Goal: Transaction & Acquisition: Obtain resource

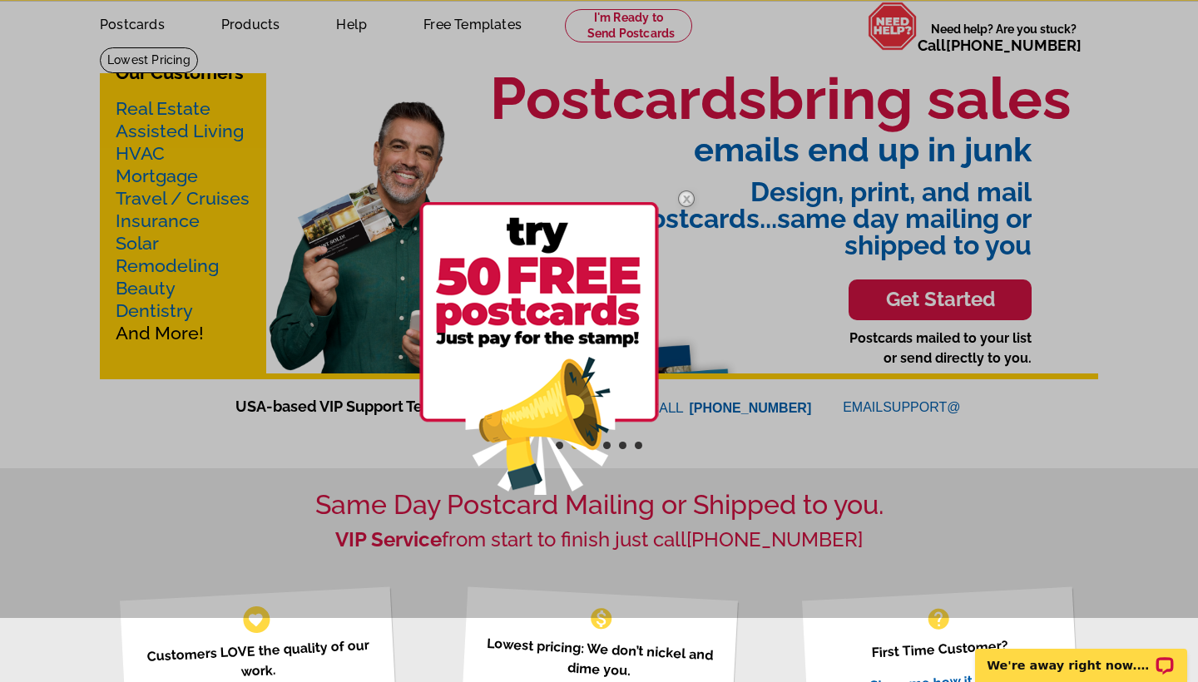
scroll to position [67, 0]
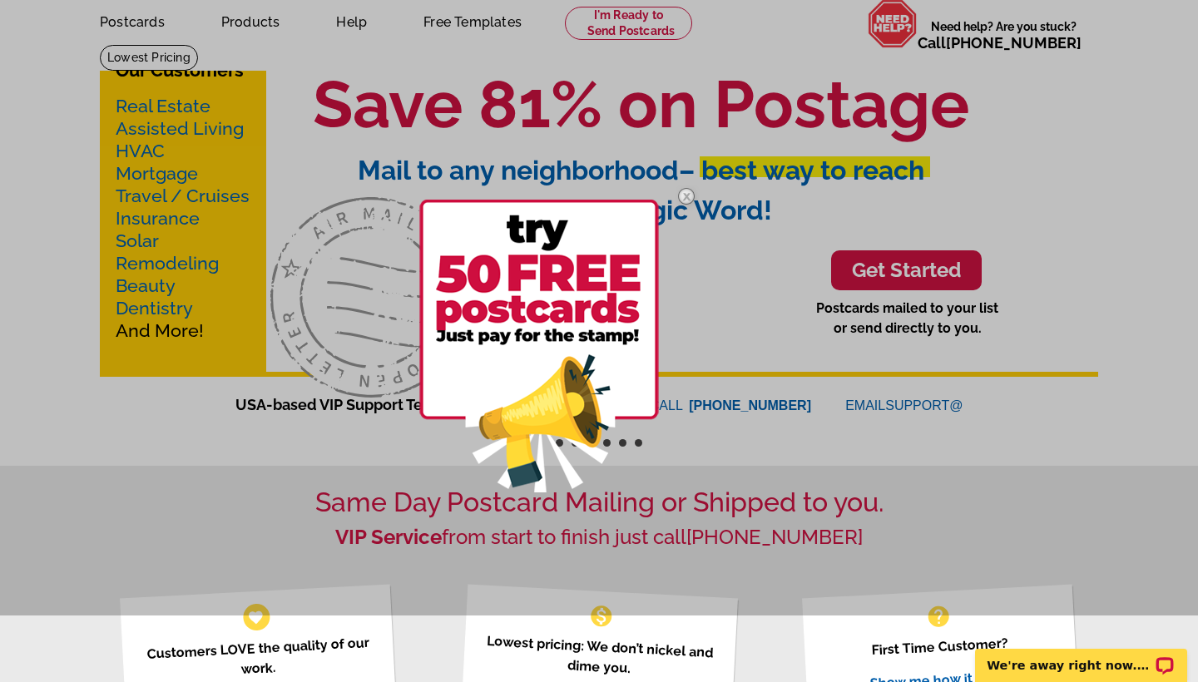
click at [573, 234] on img at bounding box center [539, 346] width 240 height 293
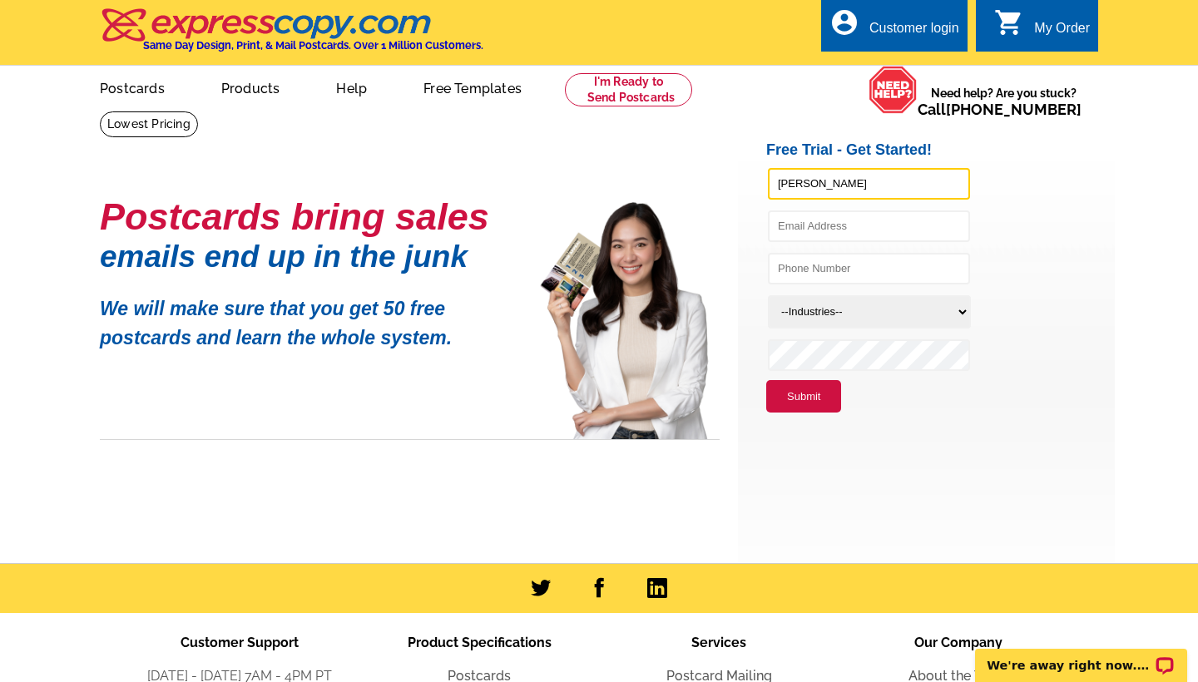
type input "Ceasar"
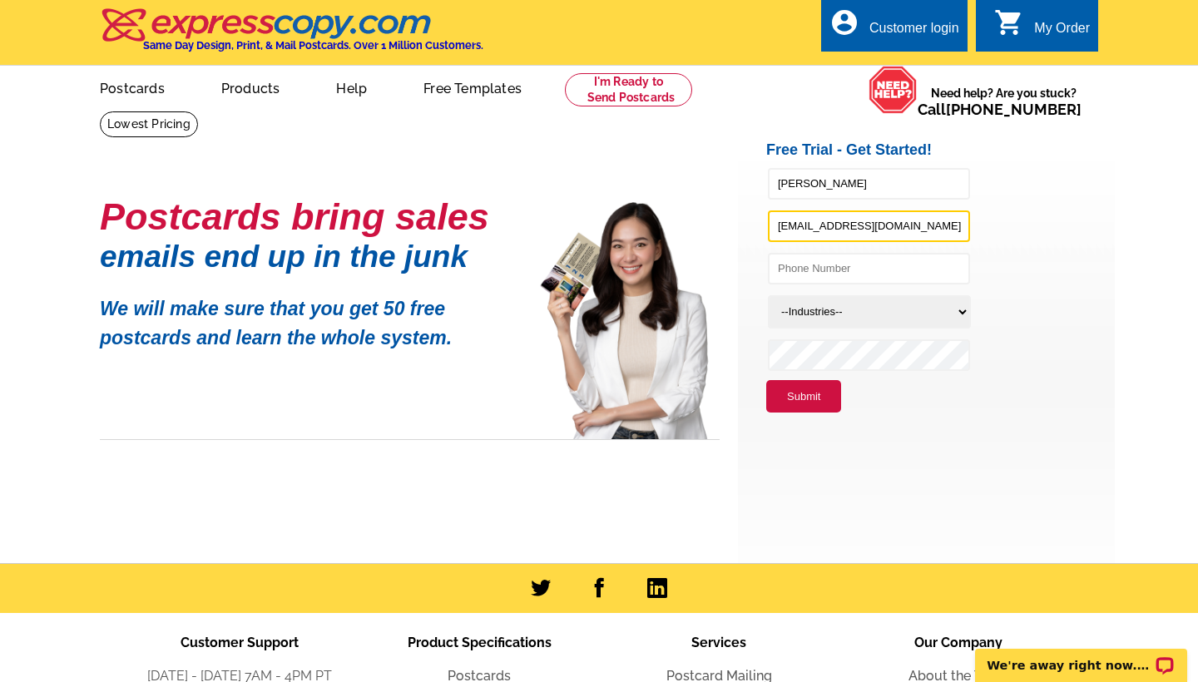
type input "realtorceasarvalle@gmail.com"
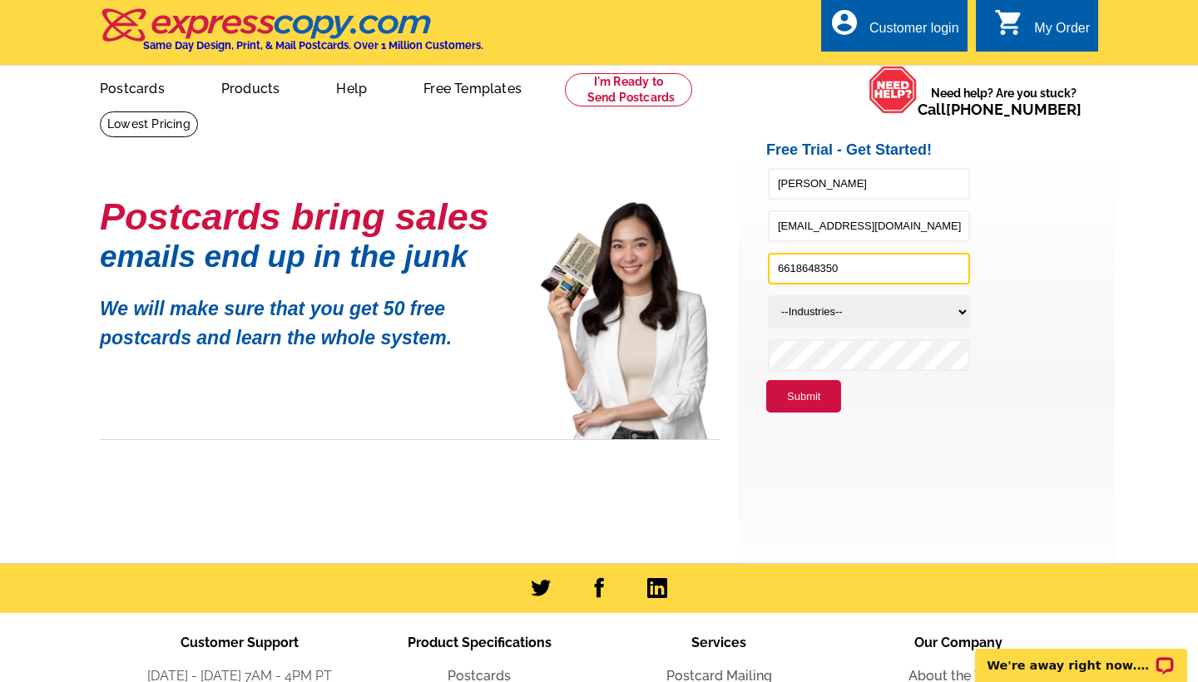
type input "6618648350"
click at [1044, 396] on li "Submit" at bounding box center [941, 396] width 349 height 33
select select "785"
click at [804, 390] on button "Submit" at bounding box center [804, 396] width 75 height 33
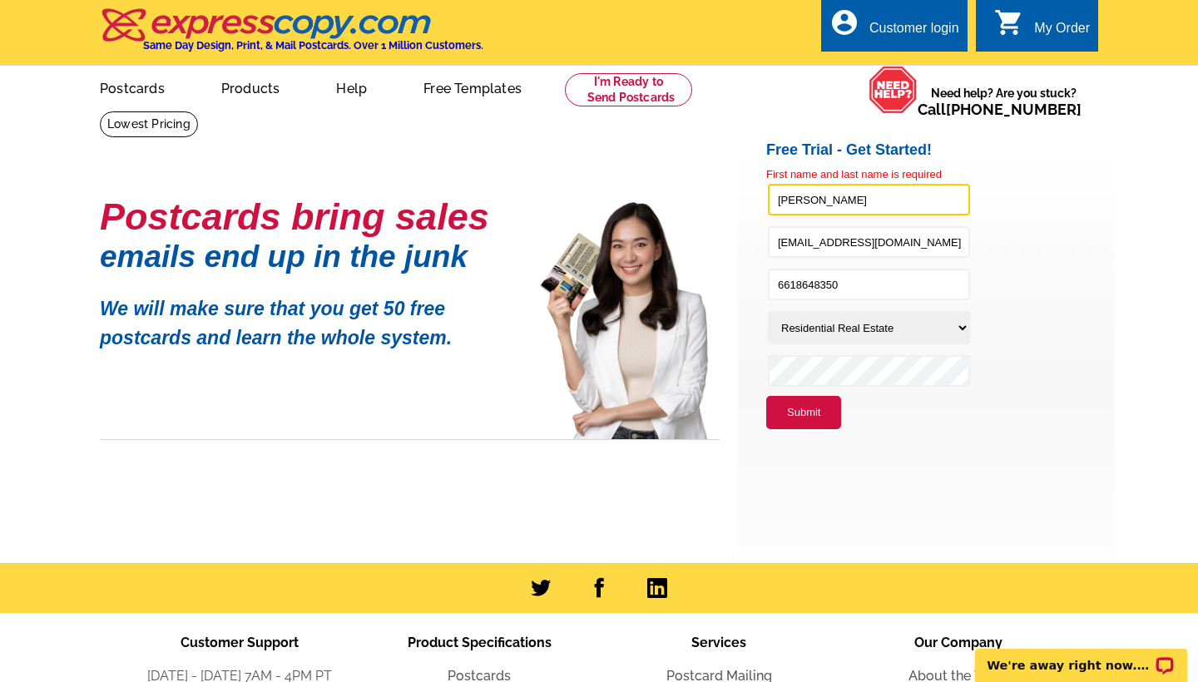
click at [871, 206] on input "Ceasar" at bounding box center [869, 200] width 202 height 32
type input "Ceasar Valle"
click at [820, 399] on button "Submit" at bounding box center [804, 412] width 75 height 33
